Goal: Information Seeking & Learning: Learn about a topic

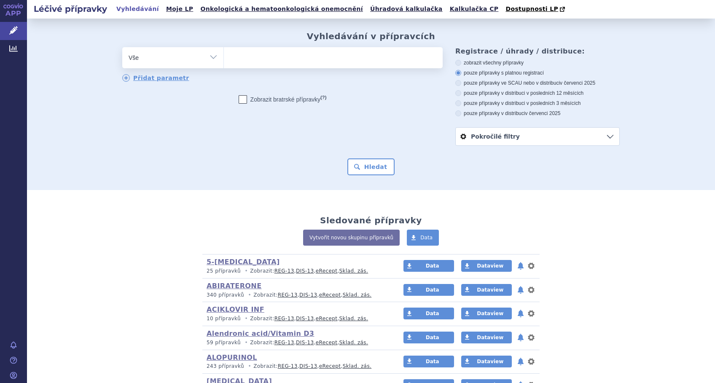
click at [269, 61] on ul at bounding box center [333, 56] width 219 height 18
click at [224, 61] on select at bounding box center [223, 57] width 0 height 21
type input "te"
type input "tem"
type input "temo"
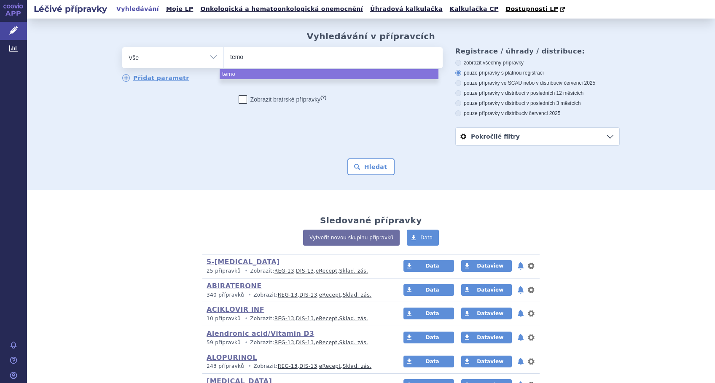
type input "temoz"
select select "temoz"
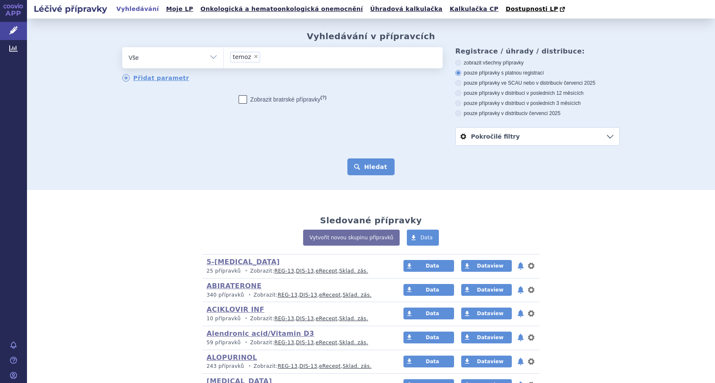
click at [361, 165] on button "Hledat" at bounding box center [371, 167] width 48 height 17
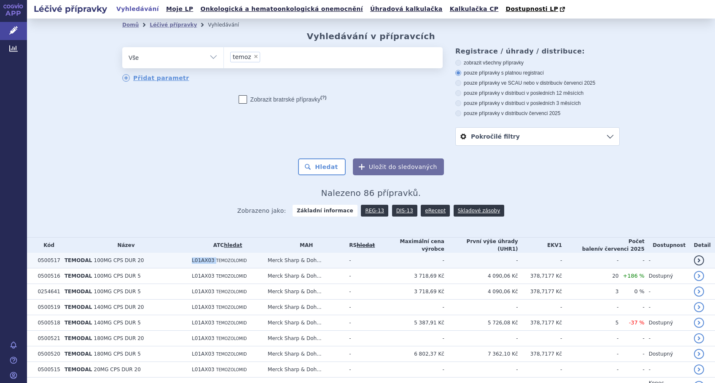
drag, startPoint x: 216, startPoint y: 260, endPoint x: 186, endPoint y: 261, distance: 29.6
click at [186, 261] on tr "0500517 TEMODAL 100MG CPS DUR 20 L01AX03 TEMOZOLOMID Merck Sharp & Doh... - - -…" at bounding box center [371, 261] width 688 height 16
copy tr "L01AX03"
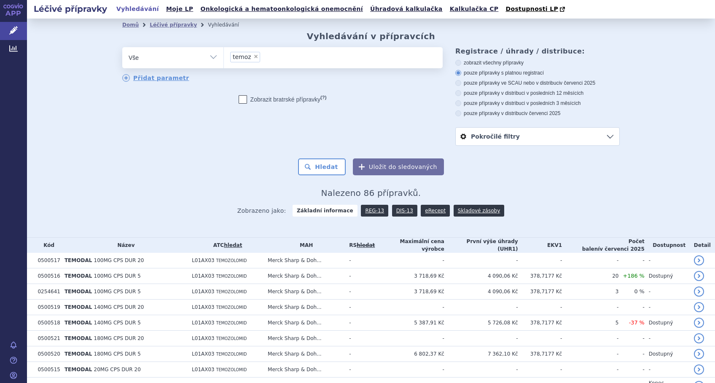
click at [253, 57] on span "×" at bounding box center [255, 56] width 5 height 5
click at [224, 57] on select "temoz" at bounding box center [223, 57] width 0 height 21
select select
click at [210, 57] on select "Vše Přípravek/SUKL kód MAH VPOIS ATC/Aktivní látka Léková forma Síla" at bounding box center [172, 56] width 101 height 19
select select "filter-atc-group"
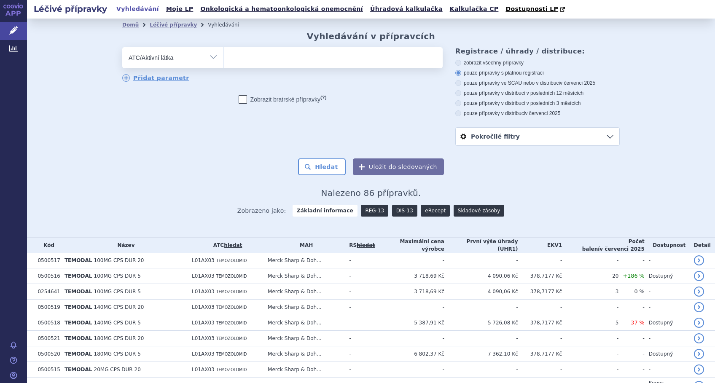
click at [122, 48] on select "Vše Přípravek/SUKL kód MAH VPOIS ATC/Aktivní látka Léková forma Síla" at bounding box center [172, 56] width 101 height 19
click at [250, 61] on ul at bounding box center [333, 56] width 219 height 18
click at [224, 61] on select at bounding box center [223, 57] width 0 height 21
paste input "L01AX03"
type input "L01AX03"
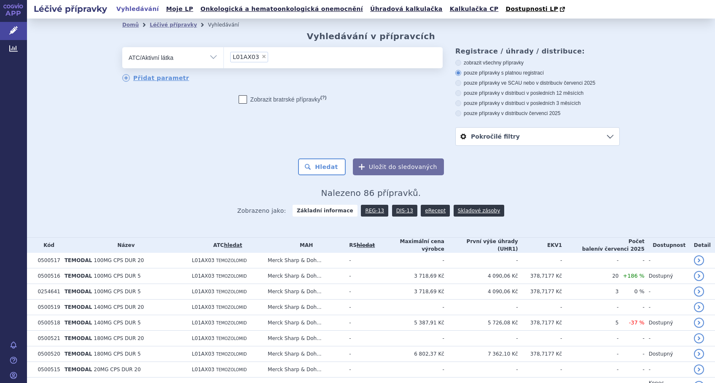
select select "L01AX03"
click at [312, 172] on button "Hledat" at bounding box center [322, 167] width 48 height 17
click at [421, 212] on link "eRecept" at bounding box center [435, 211] width 29 height 12
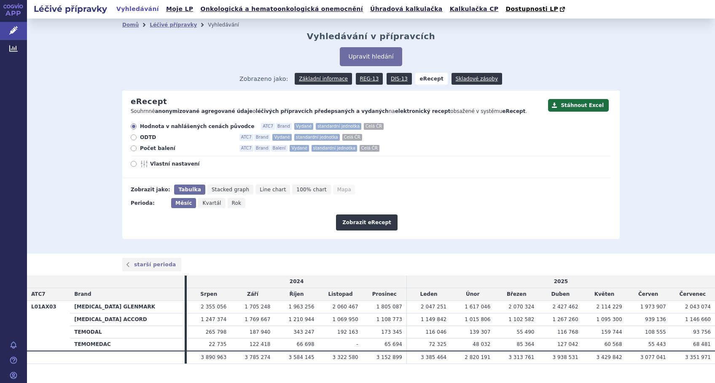
click at [131, 165] on icon at bounding box center [134, 164] width 6 height 6
click at [132, 165] on input "Vlastní nastavení" at bounding box center [134, 164] width 5 height 5
radio input "true"
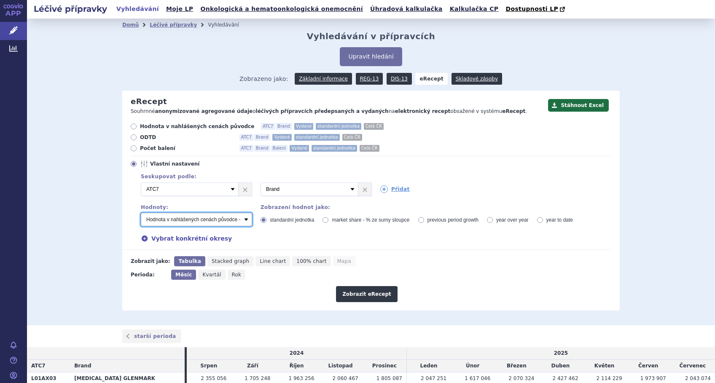
click at [242, 221] on select "Počet balení - vydané Hodnota v nahlášených cenách původce - vydané Hodnota v m…" at bounding box center [196, 219] width 111 height 13
select select "vydanePackages"
click at [141, 213] on select "Počet balení - vydané Hodnota v nahlášených cenách původce - vydané Hodnota v m…" at bounding box center [196, 219] width 111 height 13
click at [380, 191] on icon at bounding box center [384, 189] width 8 height 8
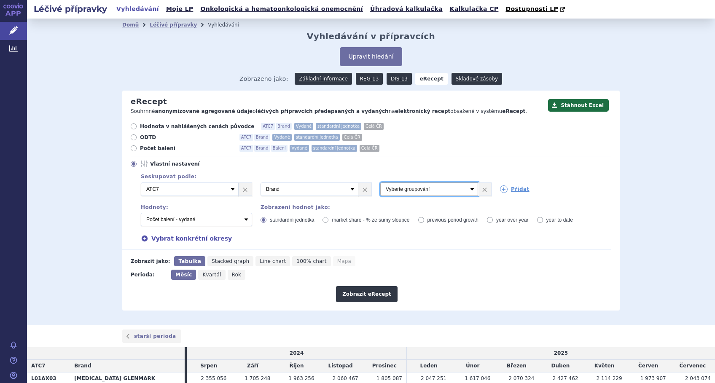
click at [380, 191] on select "Vyberte groupování ATC3 ATC5 ATC7 Brand Balení Síla Forma SÚKL kód MAH VPOIS Re…" at bounding box center [429, 189] width 98 height 13
select select "districtName"
click at [380, 183] on select "Vyberte groupování ATC3 ATC5 ATC7 Brand Balení Síla Forma SÚKL kód MAH VPOIS Re…" at bounding box center [429, 189] width 98 height 13
click at [146, 239] on div "Vybrat konkrétní okresy" at bounding box center [371, 238] width 479 height 9
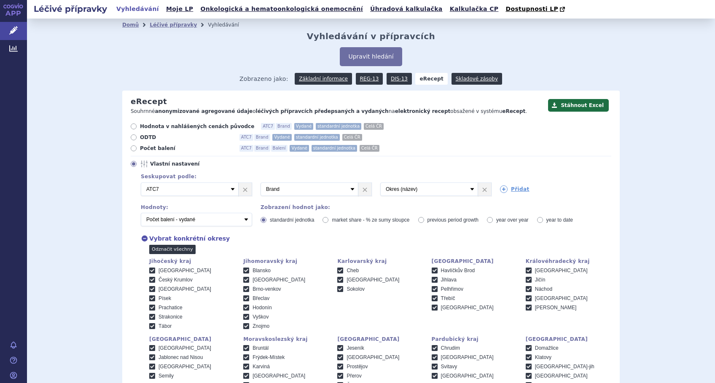
click at [151, 246] on link "Odznačit všechny" at bounding box center [172, 249] width 46 height 9
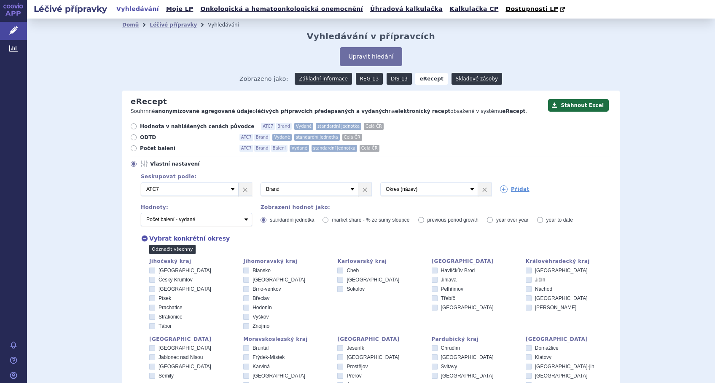
checkbox input "false"
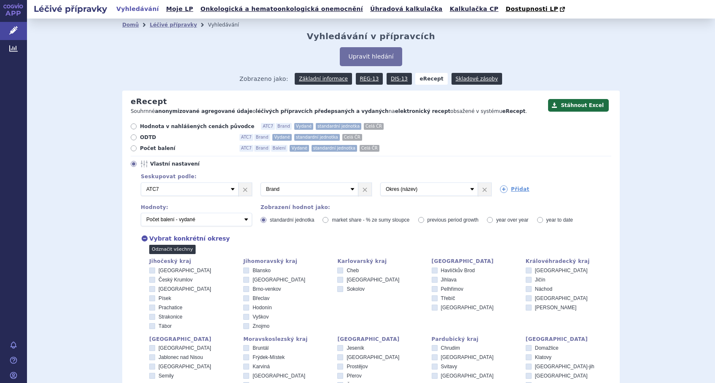
checkbox input "false"
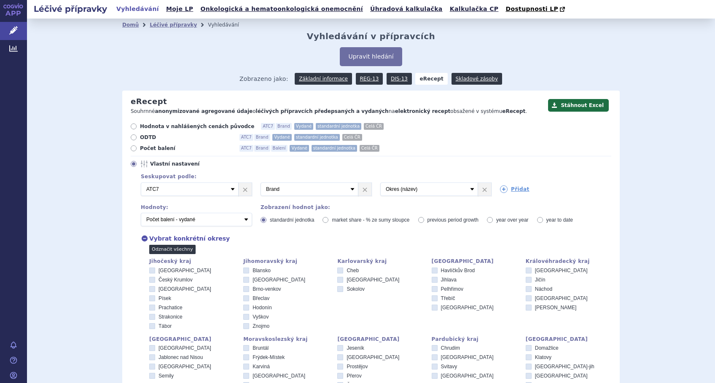
checkbox input "false"
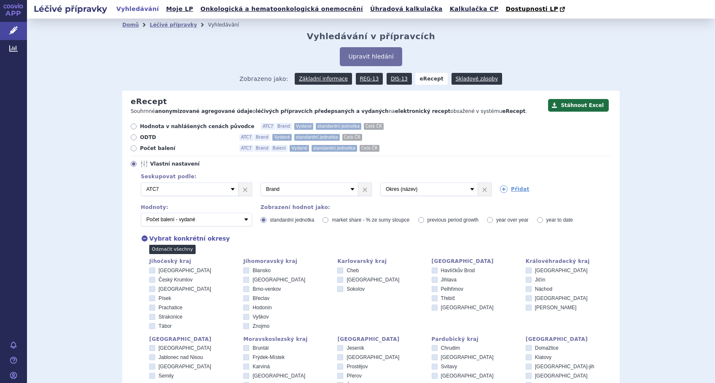
checkbox input "false"
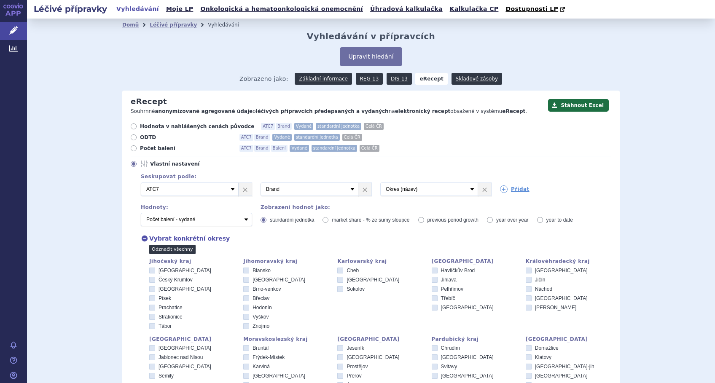
checkbox input "false"
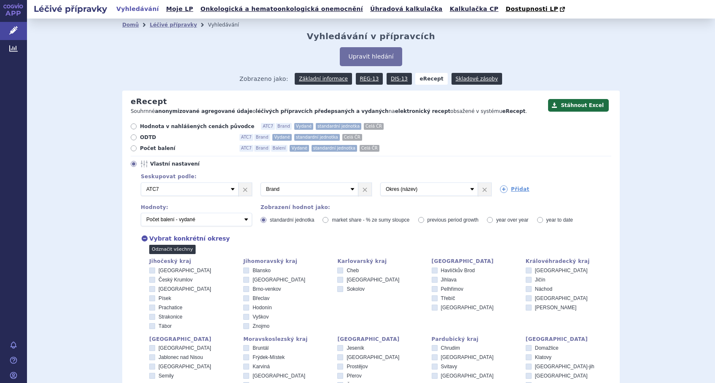
checkbox input "false"
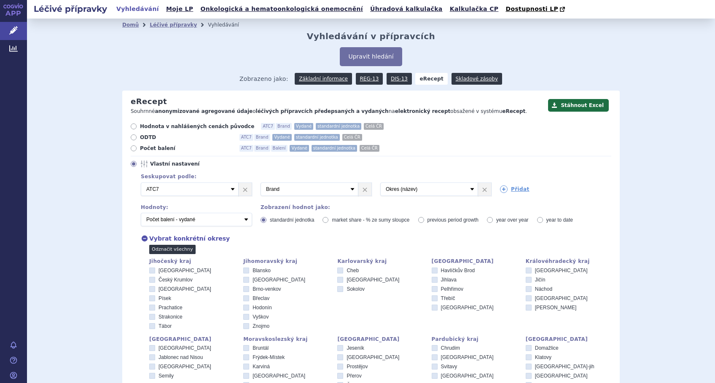
checkbox input "false"
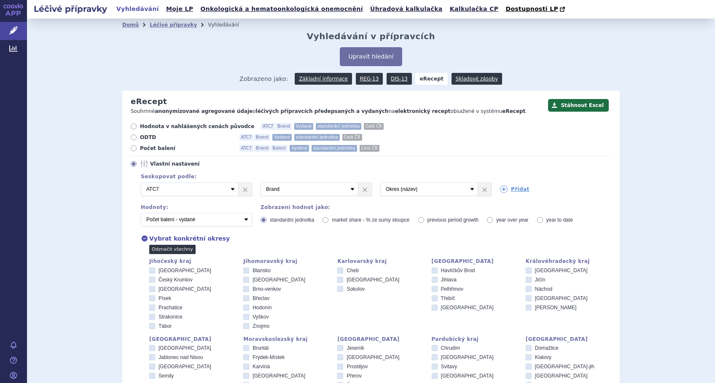
checkbox input "false"
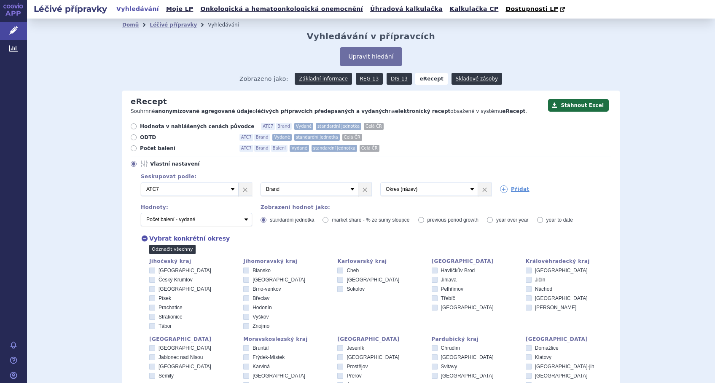
checkbox input "false"
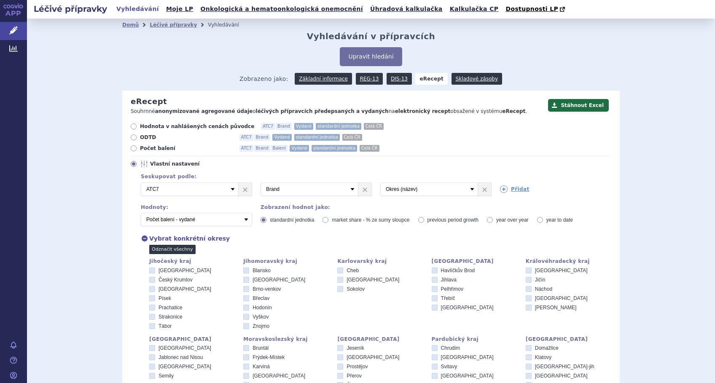
checkbox input "false"
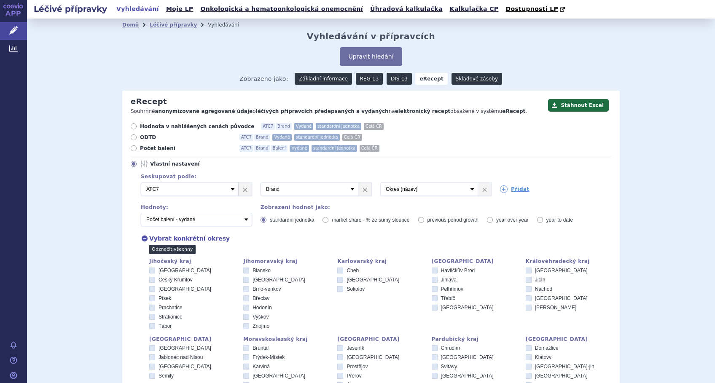
checkbox input "false"
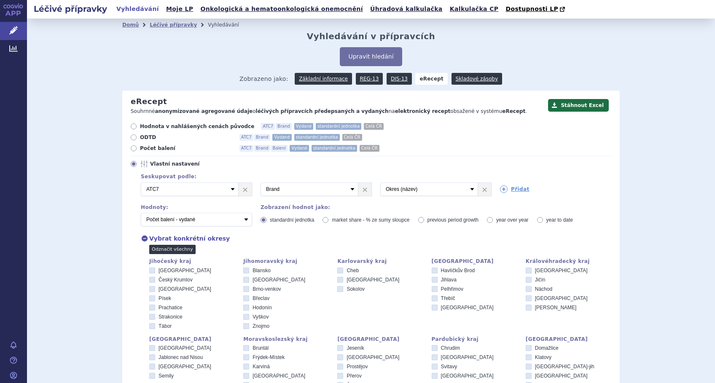
checkbox input "false"
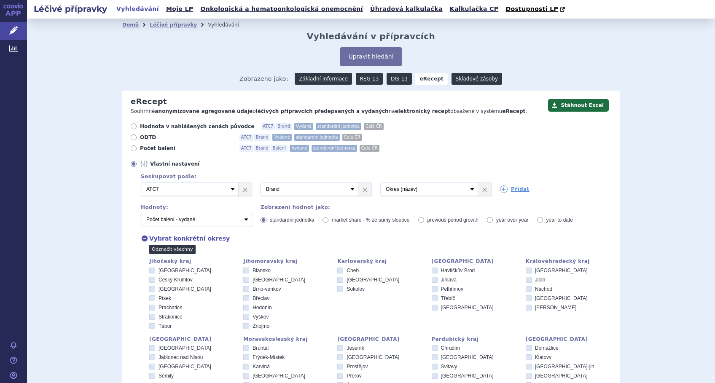
checkbox input "false"
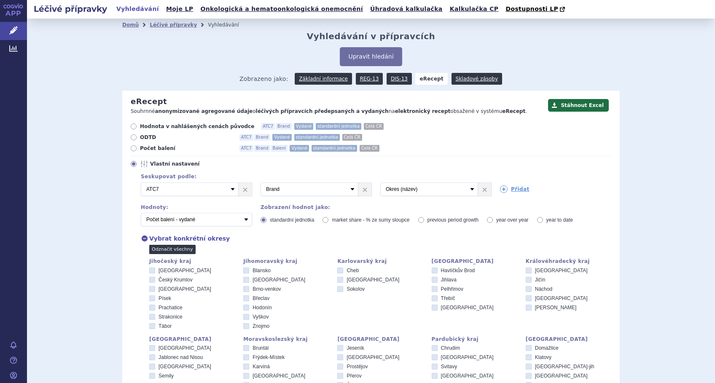
checkbox input "false"
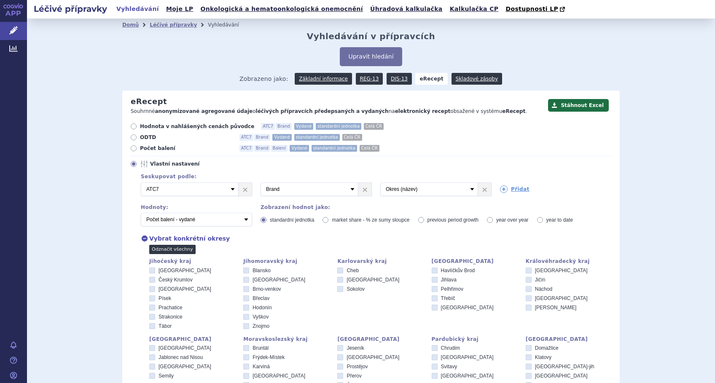
checkbox input "false"
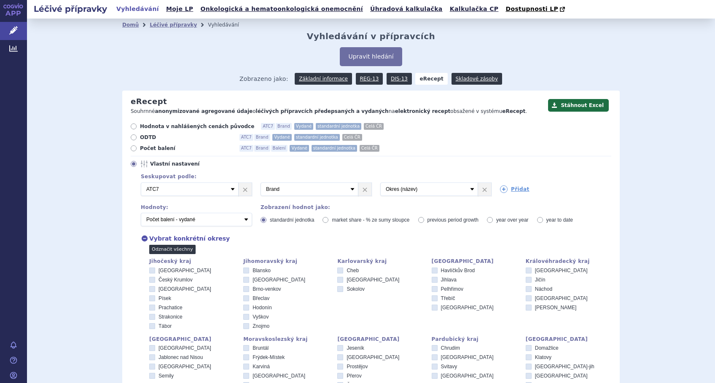
checkbox input "false"
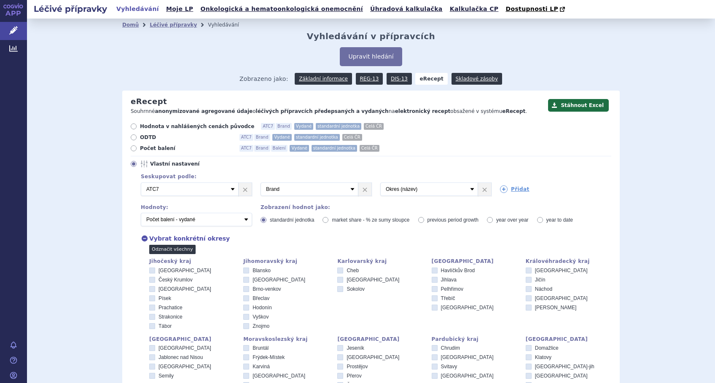
checkbox input "false"
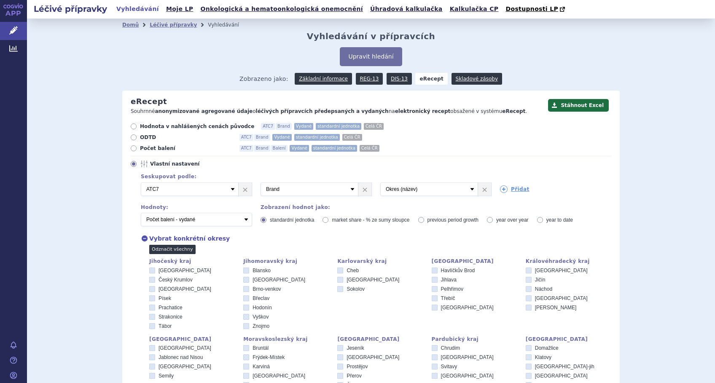
checkbox input "false"
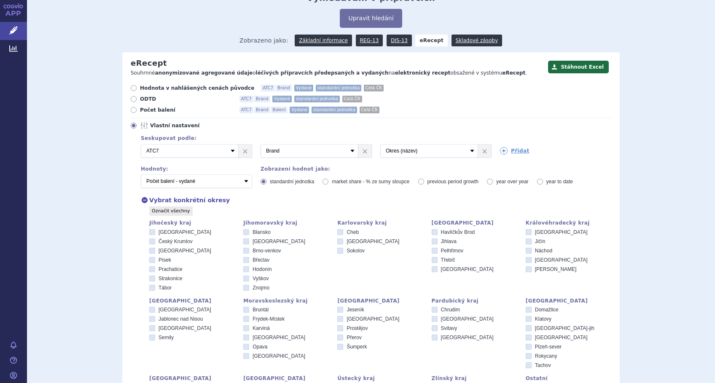
scroll to position [56, 0]
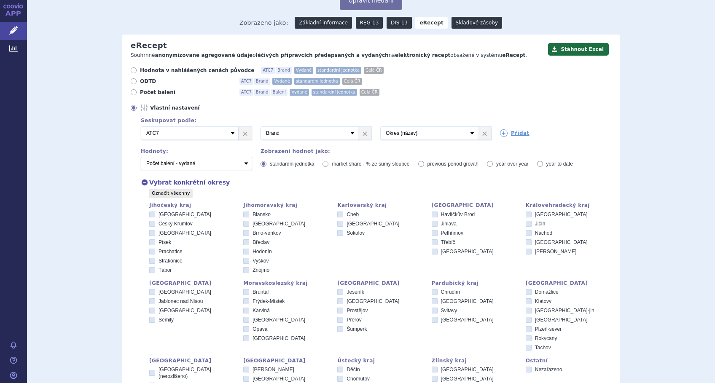
click at [432, 303] on icon at bounding box center [435, 301] width 6 height 6
click at [433, 303] on input "[GEOGRAPHIC_DATA]" at bounding box center [435, 302] width 5 height 5
checkbox input "true"
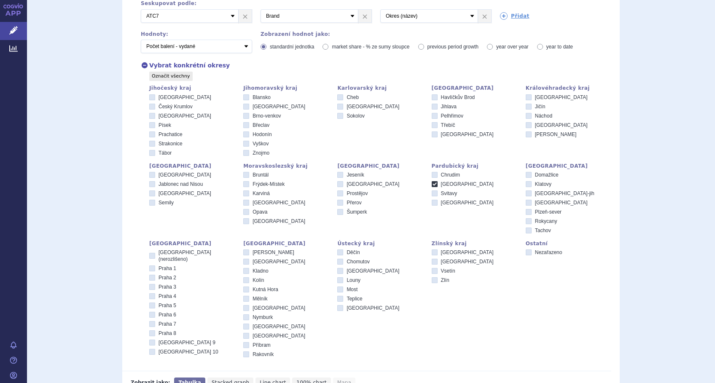
scroll to position [281, 0]
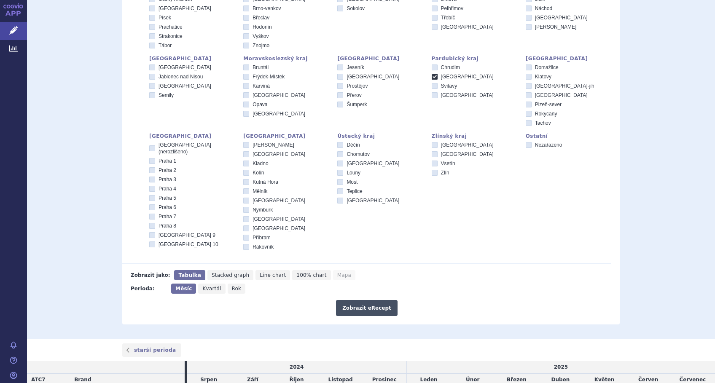
click at [354, 306] on button "Zobrazit eRecept" at bounding box center [367, 308] width 62 height 16
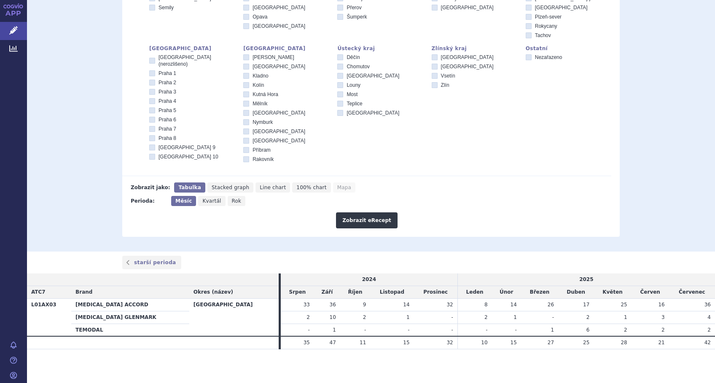
scroll to position [88, 0]
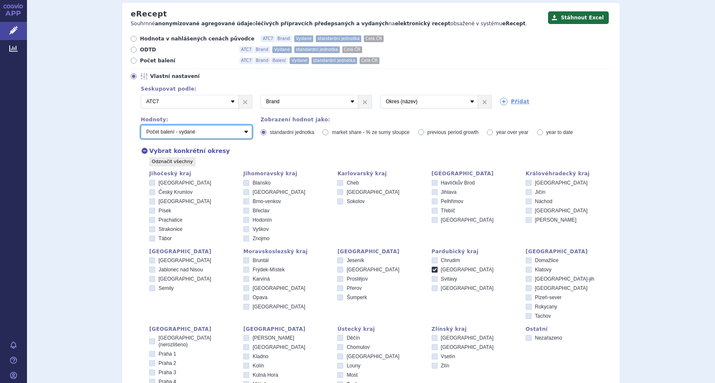
click at [241, 134] on select "Počet balení - vydané Hodnota v nahlášených cenách původce - vydané Hodnota v m…" at bounding box center [196, 131] width 111 height 13
select select "predepsanePackages"
click at [141, 126] on select "Počet balení - vydané Hodnota v nahlášených cenách původce - vydané Hodnota v m…" at bounding box center [196, 131] width 111 height 13
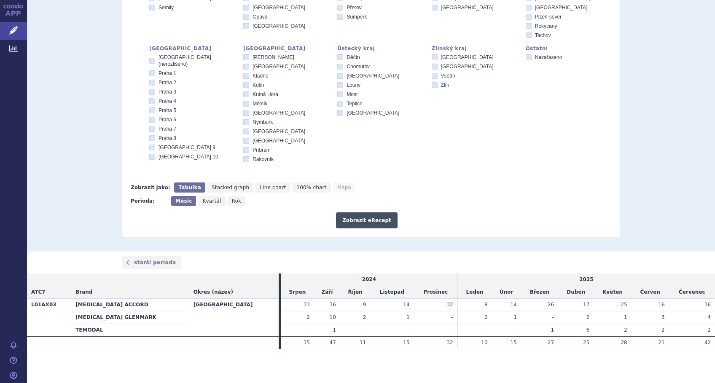
click at [367, 223] on button "Zobrazit eRecept" at bounding box center [367, 220] width 62 height 16
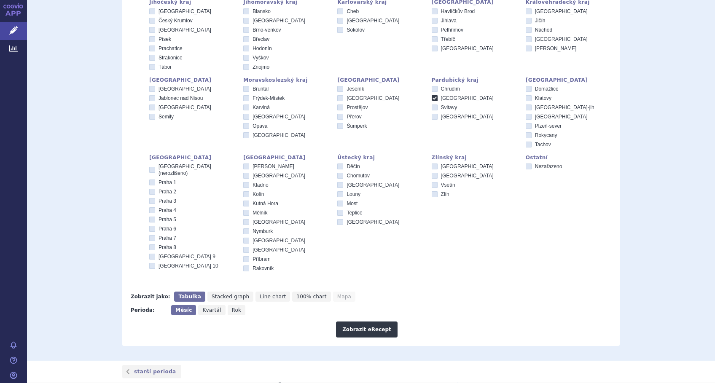
scroll to position [256, 0]
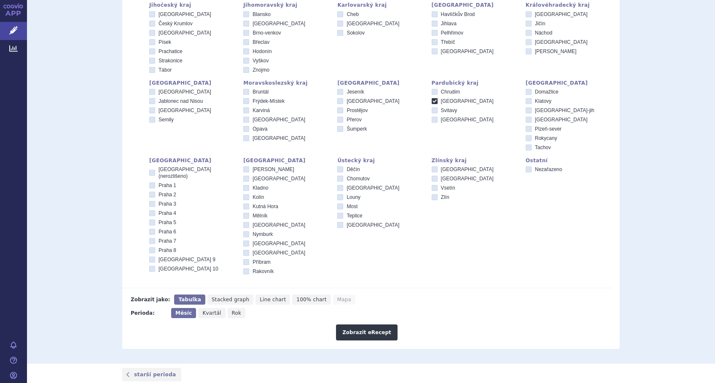
click at [432, 100] on icon at bounding box center [435, 101] width 6 height 6
click at [433, 100] on input "[GEOGRAPHIC_DATA]" at bounding box center [435, 101] width 5 height 5
checkbox input "false"
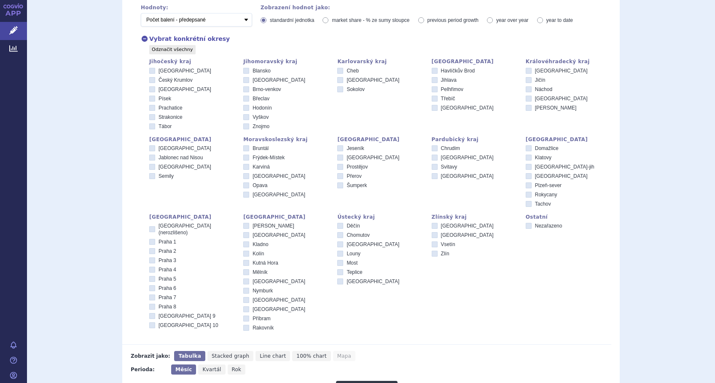
click at [244, 246] on icon at bounding box center [246, 245] width 6 height 6
click at [244, 246] on input "Kladno" at bounding box center [246, 245] width 5 height 5
checkbox input "true"
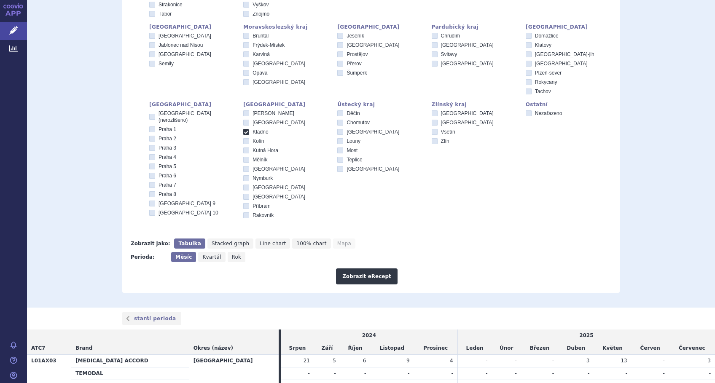
scroll to position [368, 0]
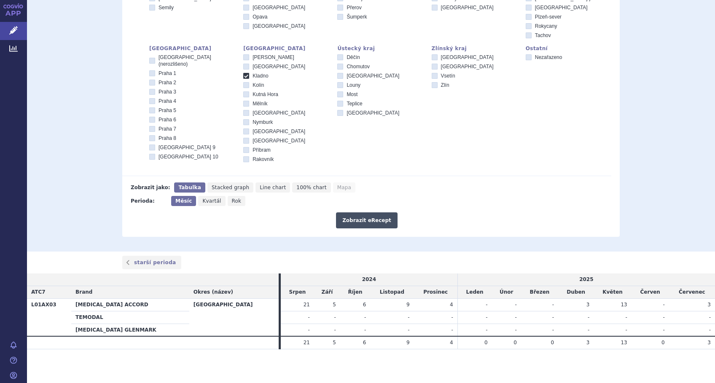
click at [370, 217] on button "Zobrazit eRecept" at bounding box center [367, 220] width 62 height 16
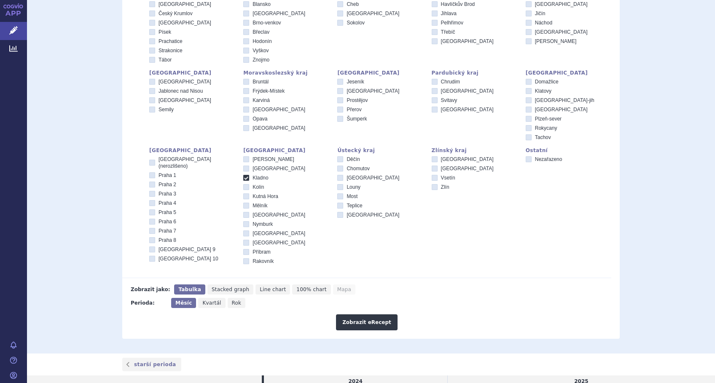
scroll to position [88, 0]
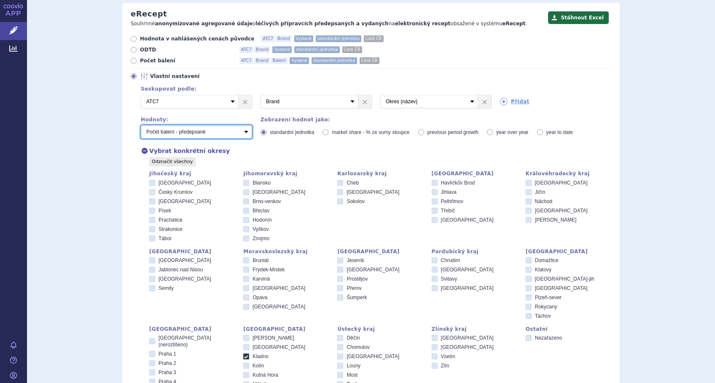
click at [238, 132] on select "Počet balení - vydané Hodnota v nahlášených cenách původce - vydané Hodnota v m…" at bounding box center [196, 131] width 111 height 13
select select "vydanePackages"
click at [141, 126] on select "Počet balení - vydané Hodnota v nahlášených cenách původce - vydané Hodnota v m…" at bounding box center [196, 131] width 111 height 13
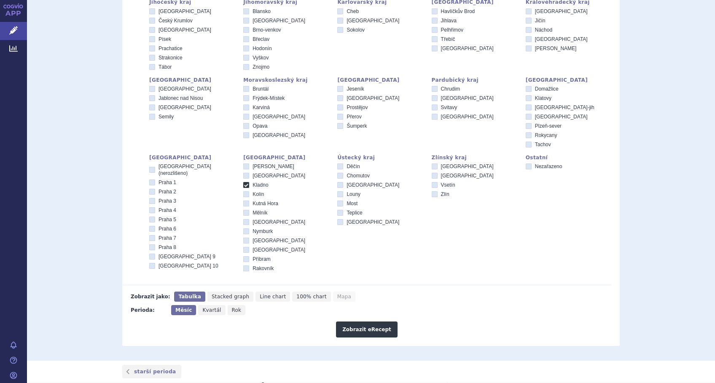
scroll to position [368, 0]
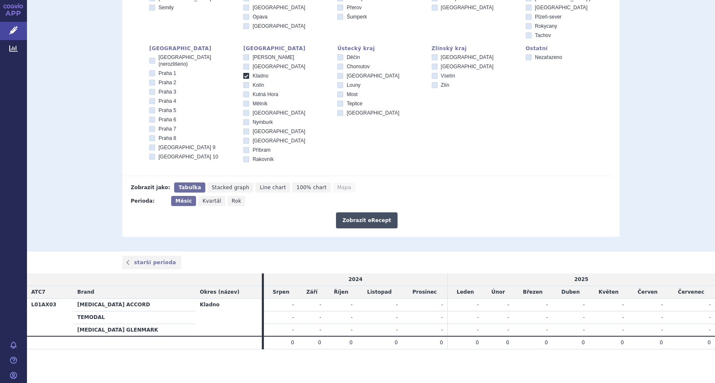
click at [360, 219] on button "Zobrazit eRecept" at bounding box center [367, 220] width 62 height 16
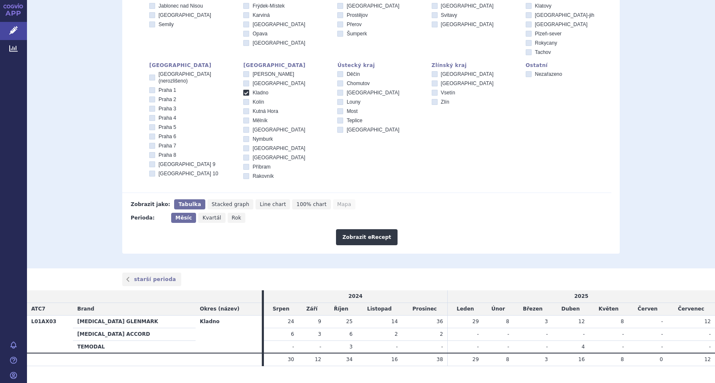
scroll to position [368, 0]
